Goal: Information Seeking & Learning: Understand process/instructions

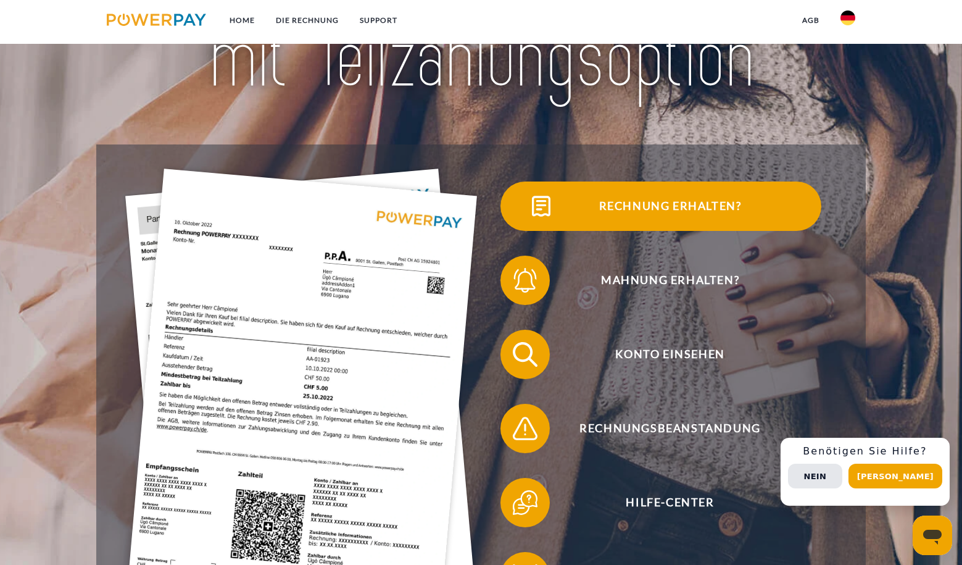
scroll to position [162, 0]
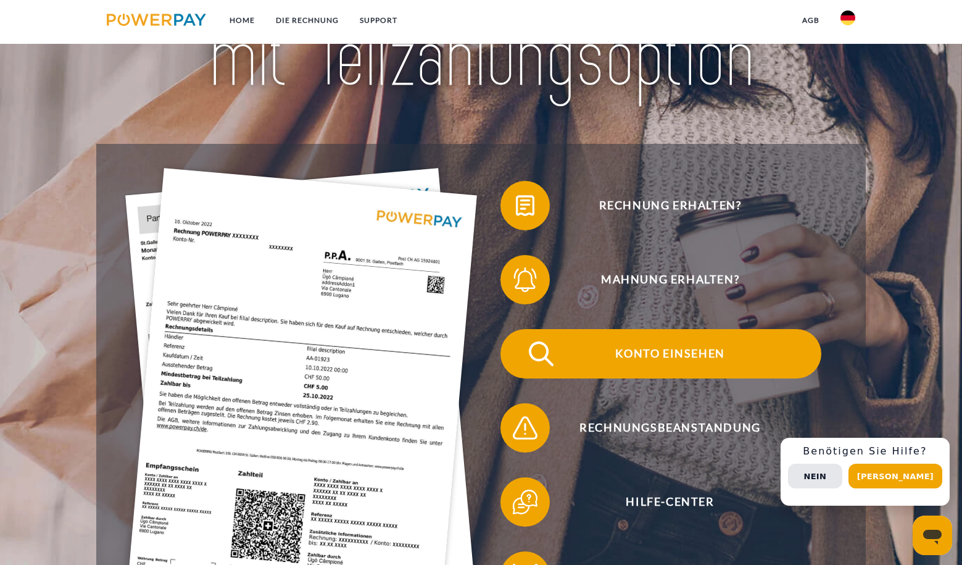
click at [673, 366] on span "Konto einsehen" at bounding box center [670, 353] width 302 height 49
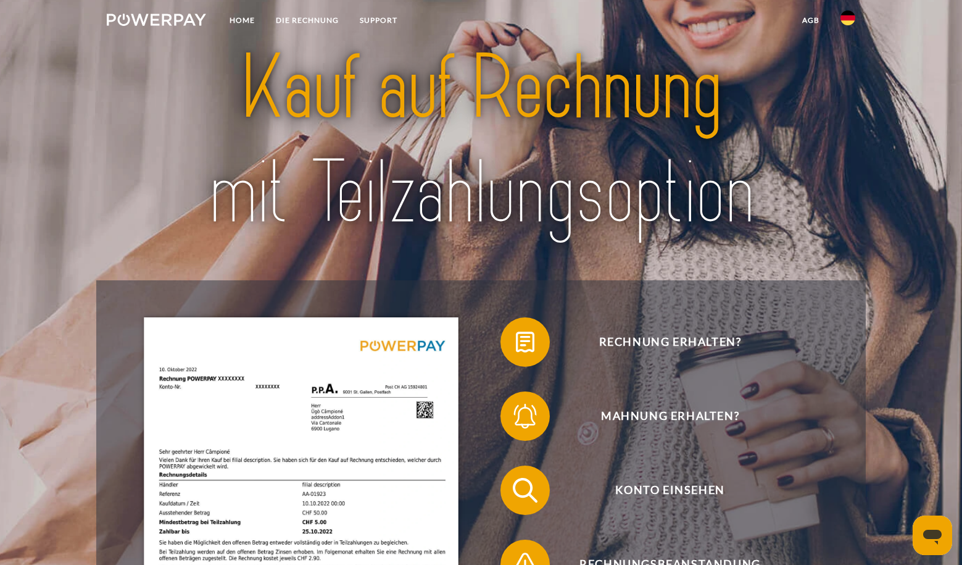
scroll to position [27, 0]
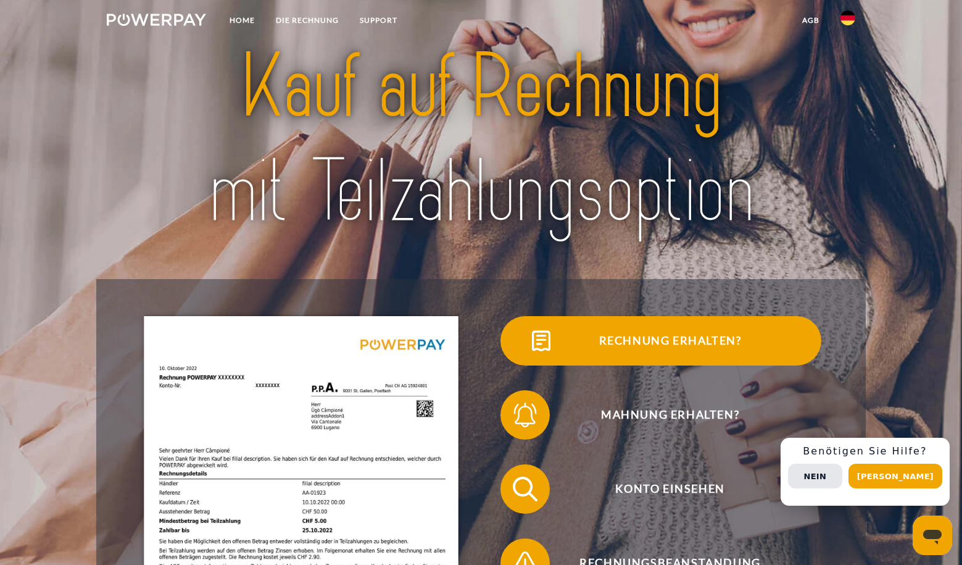
click at [655, 337] on span "Rechnung erhalten?" at bounding box center [670, 340] width 302 height 49
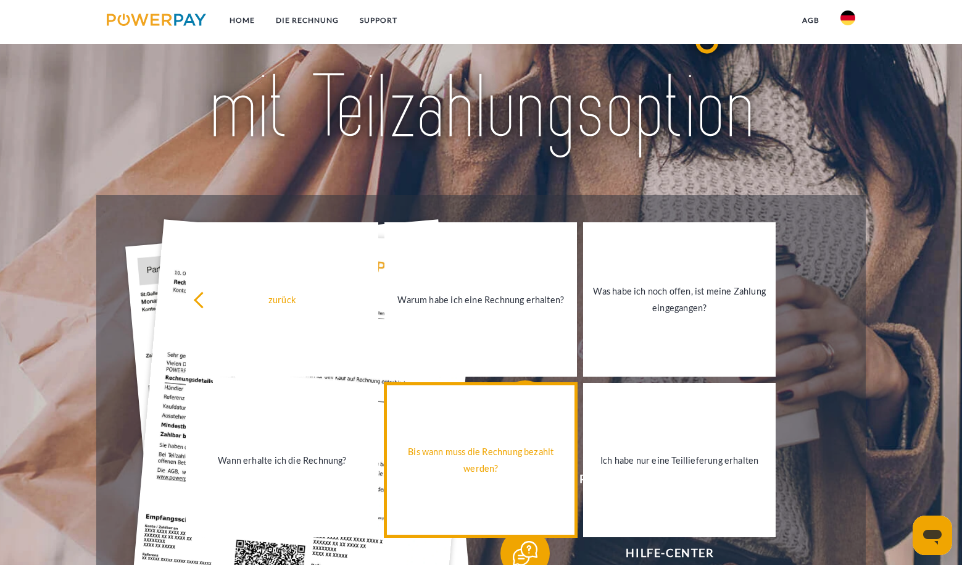
scroll to position [111, 0]
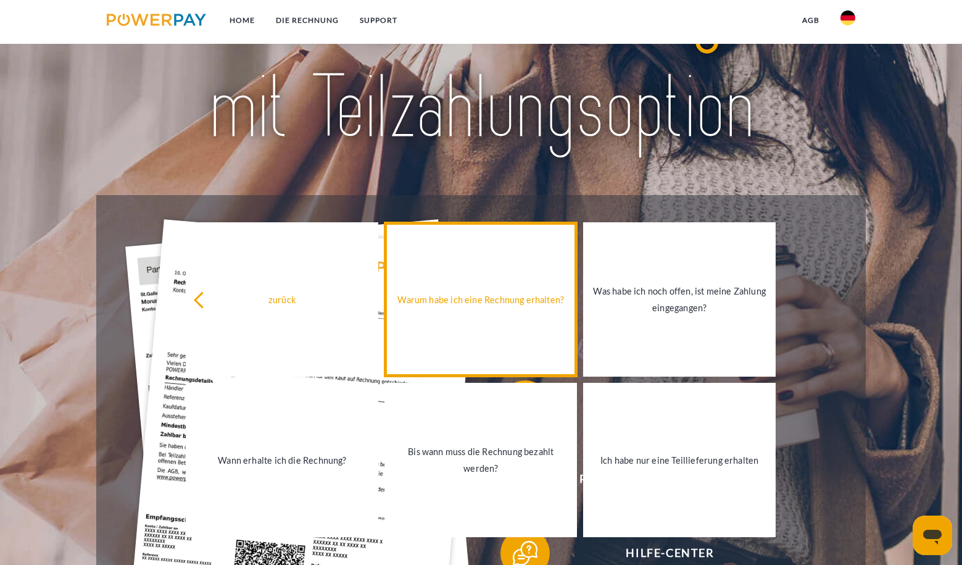
click at [504, 351] on link "Warum habe ich eine Rechnung erhalten?" at bounding box center [480, 299] width 193 height 154
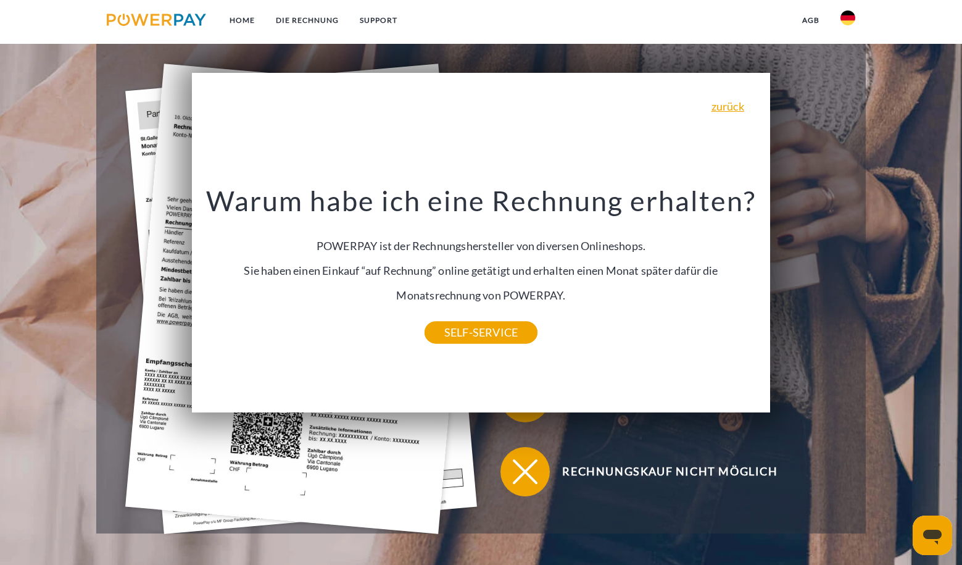
scroll to position [268, 0]
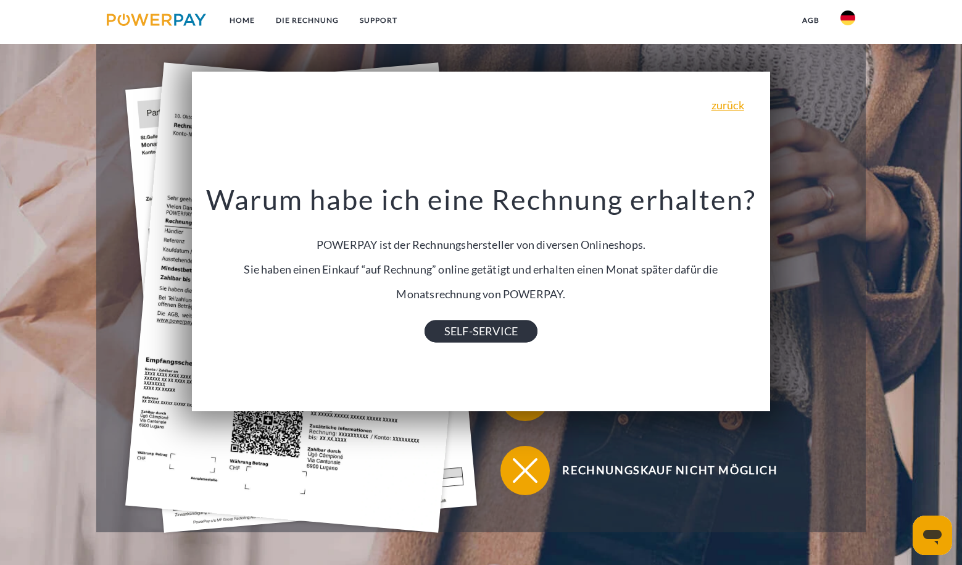
click at [499, 338] on link "SELF-SERVICE" at bounding box center [481, 331] width 113 height 22
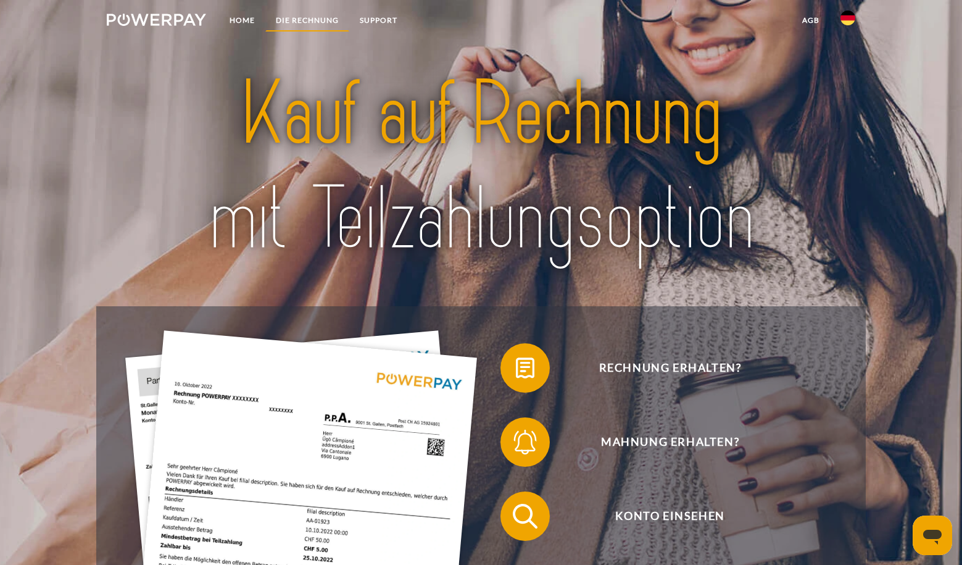
click at [318, 17] on link "DIE RECHNUNG" at bounding box center [307, 20] width 84 height 22
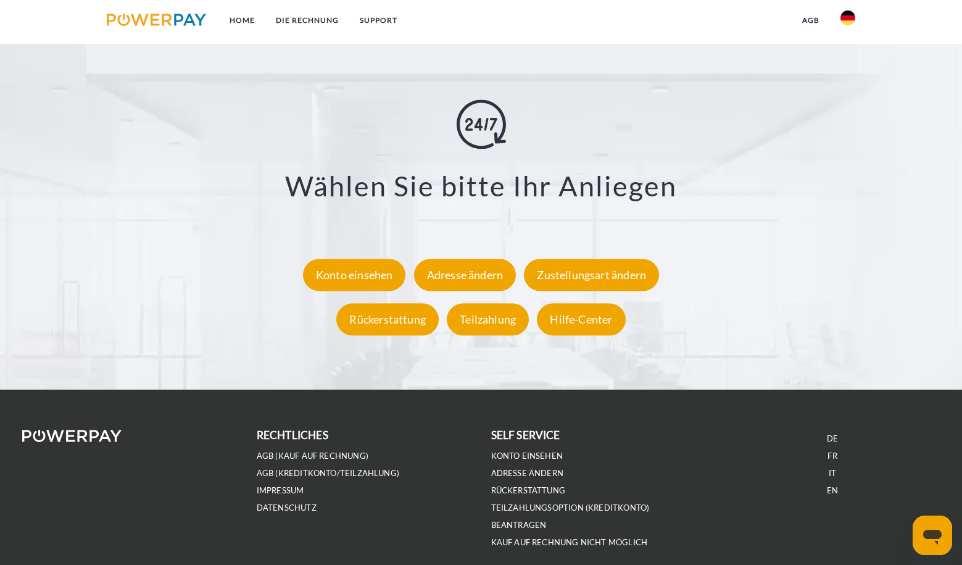
scroll to position [2254, 0]
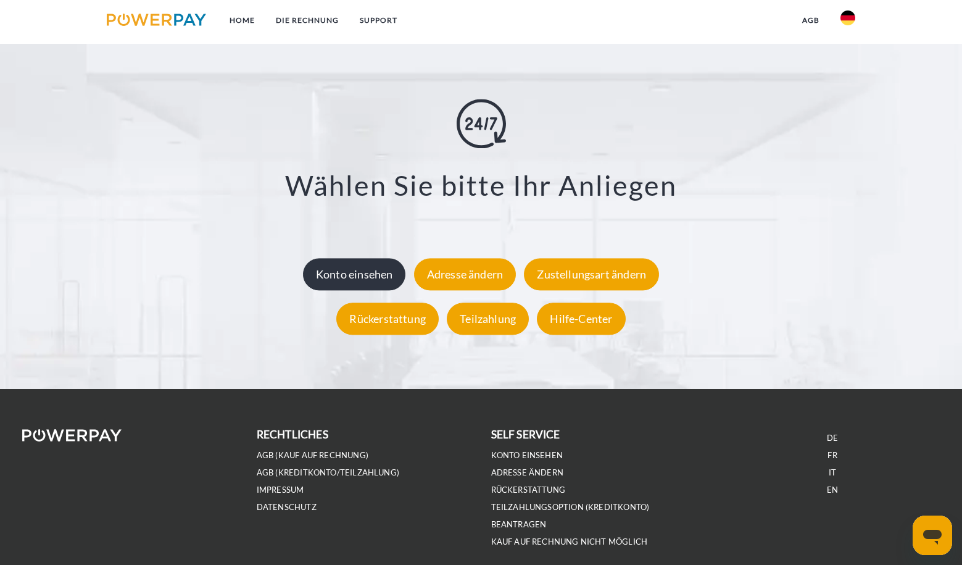
click at [332, 266] on div "Konto einsehen" at bounding box center [354, 274] width 103 height 32
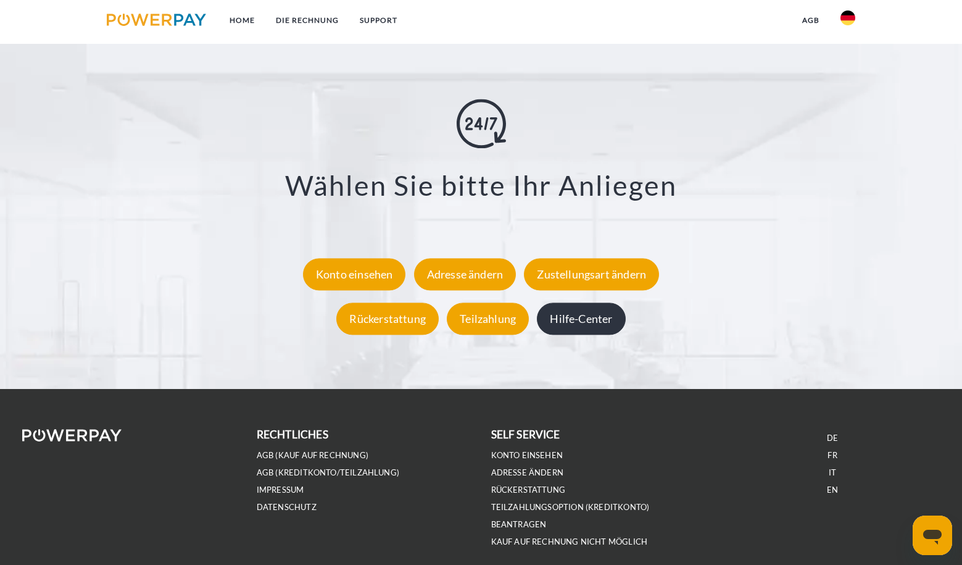
click at [568, 318] on div "Hilfe-Center" at bounding box center [581, 318] width 88 height 32
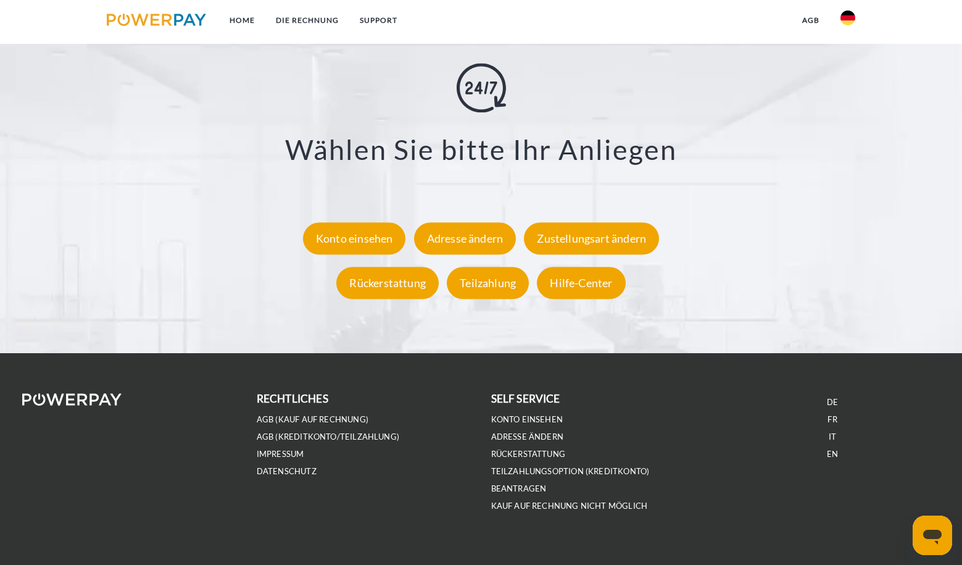
scroll to position [2290, 0]
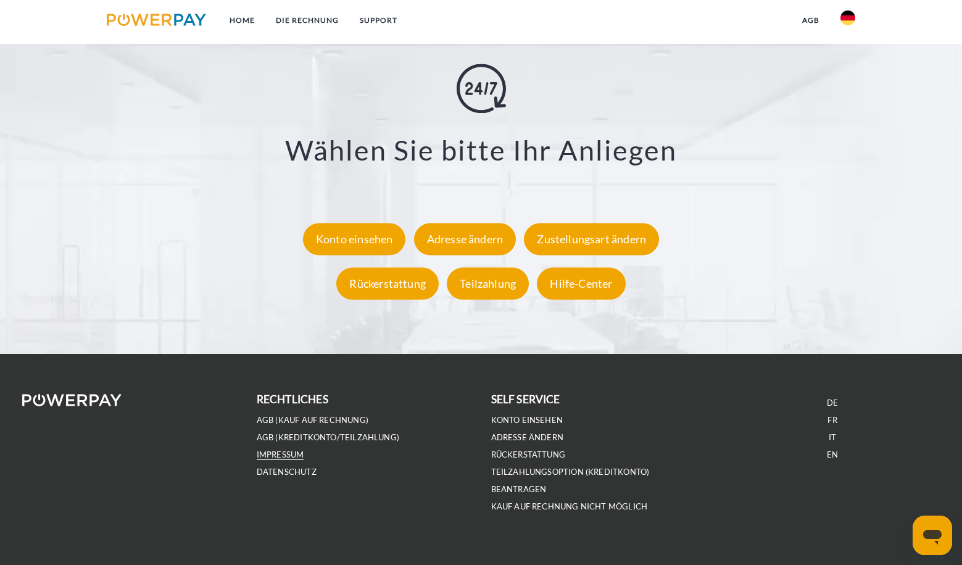
click at [289, 454] on link "IMPRESSUM" at bounding box center [281, 454] width 48 height 10
